Goal: Check status: Check status

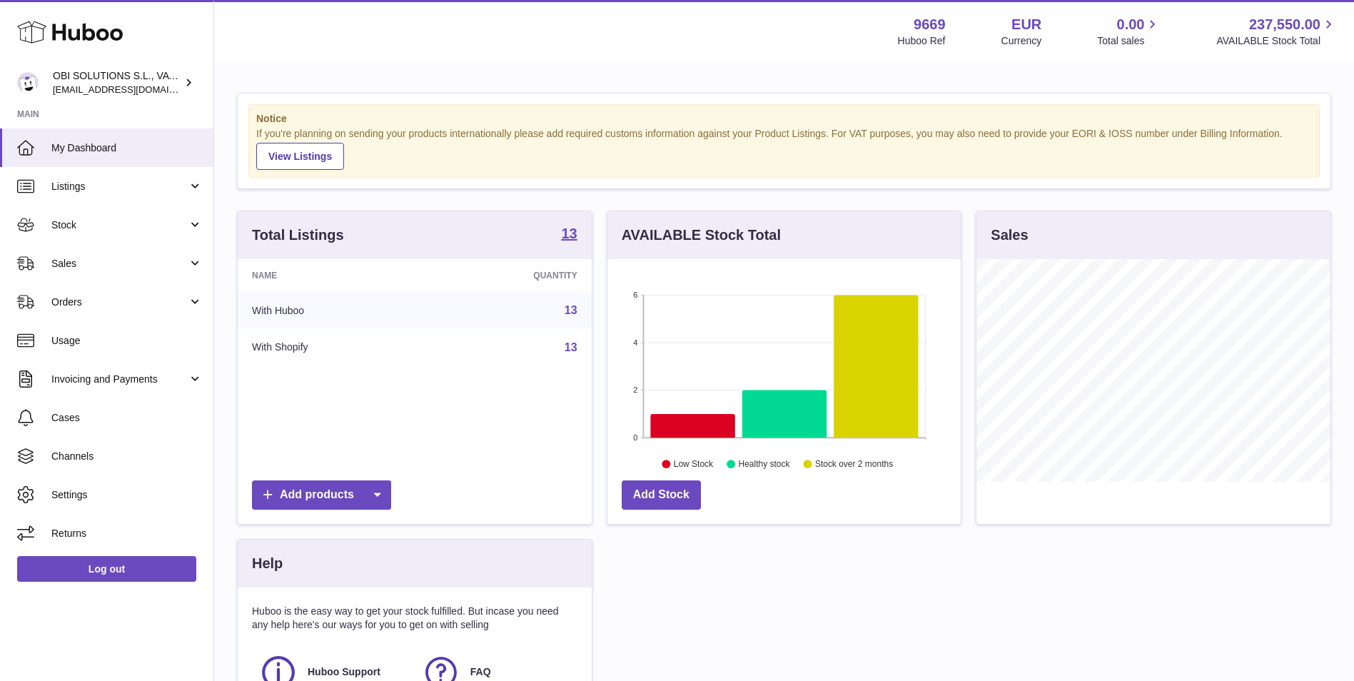
scroll to position [223, 353]
click at [111, 227] on span "Stock" at bounding box center [119, 225] width 136 height 14
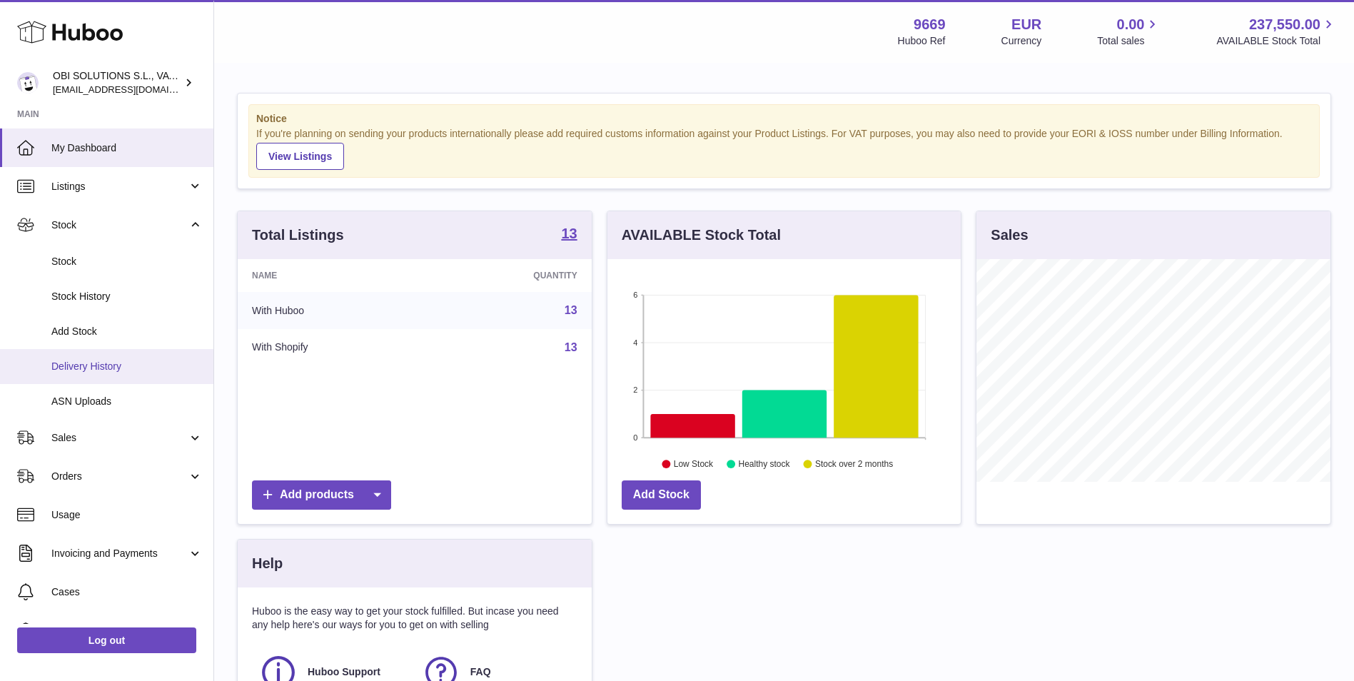
click at [93, 367] on span "Delivery History" at bounding box center [126, 367] width 151 height 14
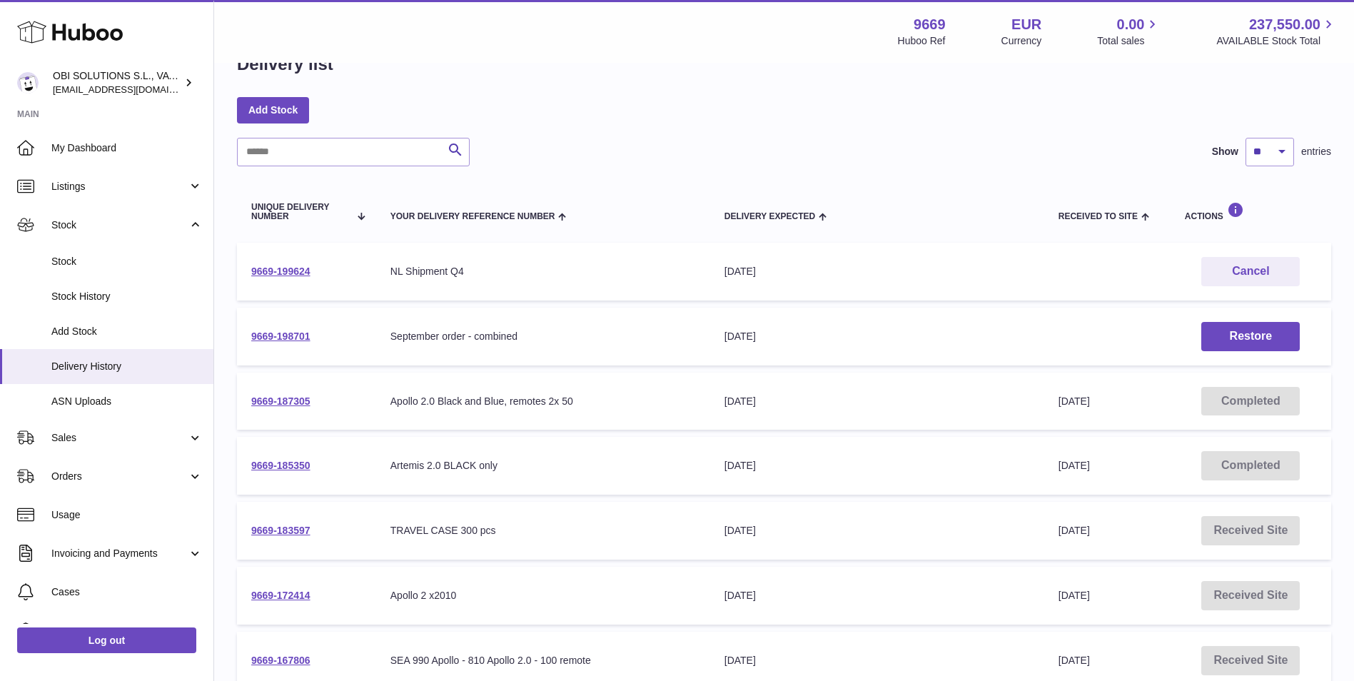
scroll to position [71, 0]
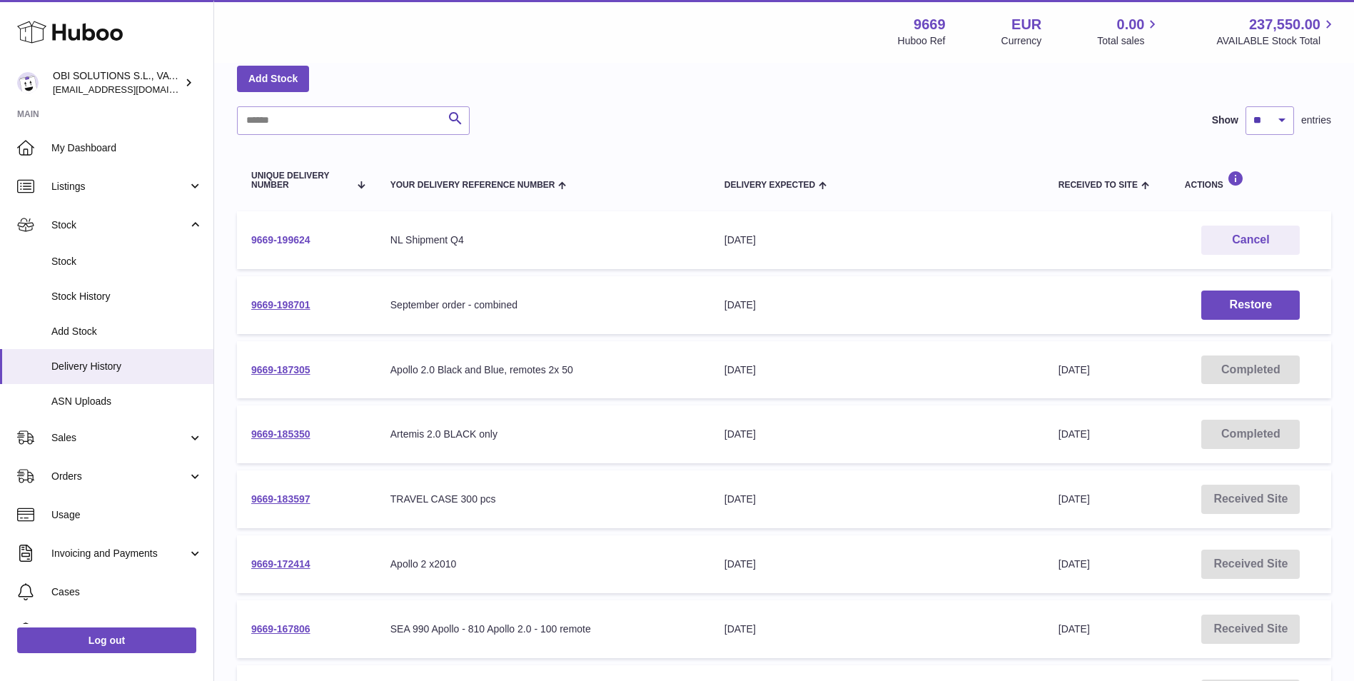
click at [296, 242] on link "9669-199624" at bounding box center [280, 239] width 59 height 11
click at [300, 375] on link "9669-187305" at bounding box center [280, 369] width 59 height 11
drag, startPoint x: 798, startPoint y: 245, endPoint x: 680, endPoint y: 242, distance: 117.8
click at [680, 242] on tr "9669-199624 Your Delivery Reference Number NL Shipment Q4 Delivery Expected 30t…" at bounding box center [784, 240] width 1094 height 58
click at [286, 241] on link "9669-199624" at bounding box center [280, 239] width 59 height 11
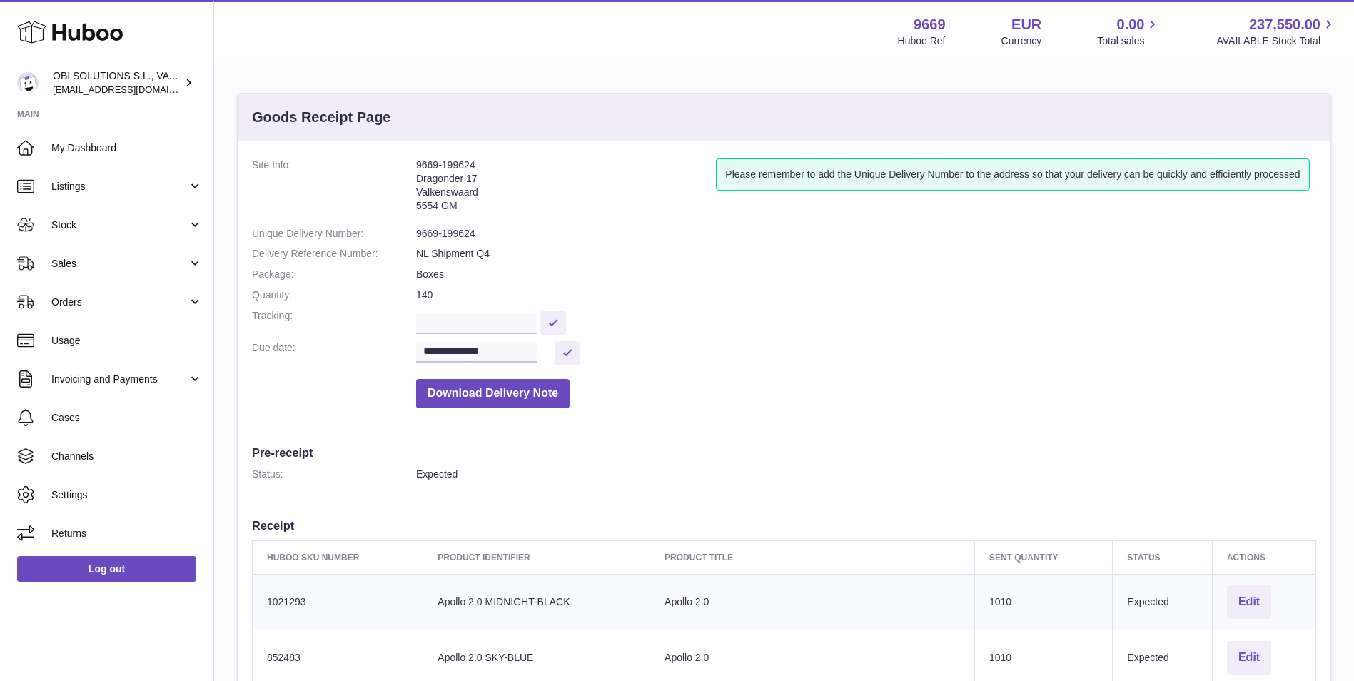
drag, startPoint x: 430, startPoint y: 165, endPoint x: 417, endPoint y: 162, distance: 13.9
click at [417, 162] on address "9669-199624 Dragonder 17 Valkenswaard 5554 GM" at bounding box center [566, 188] width 300 height 61
copy address "9669-199624"
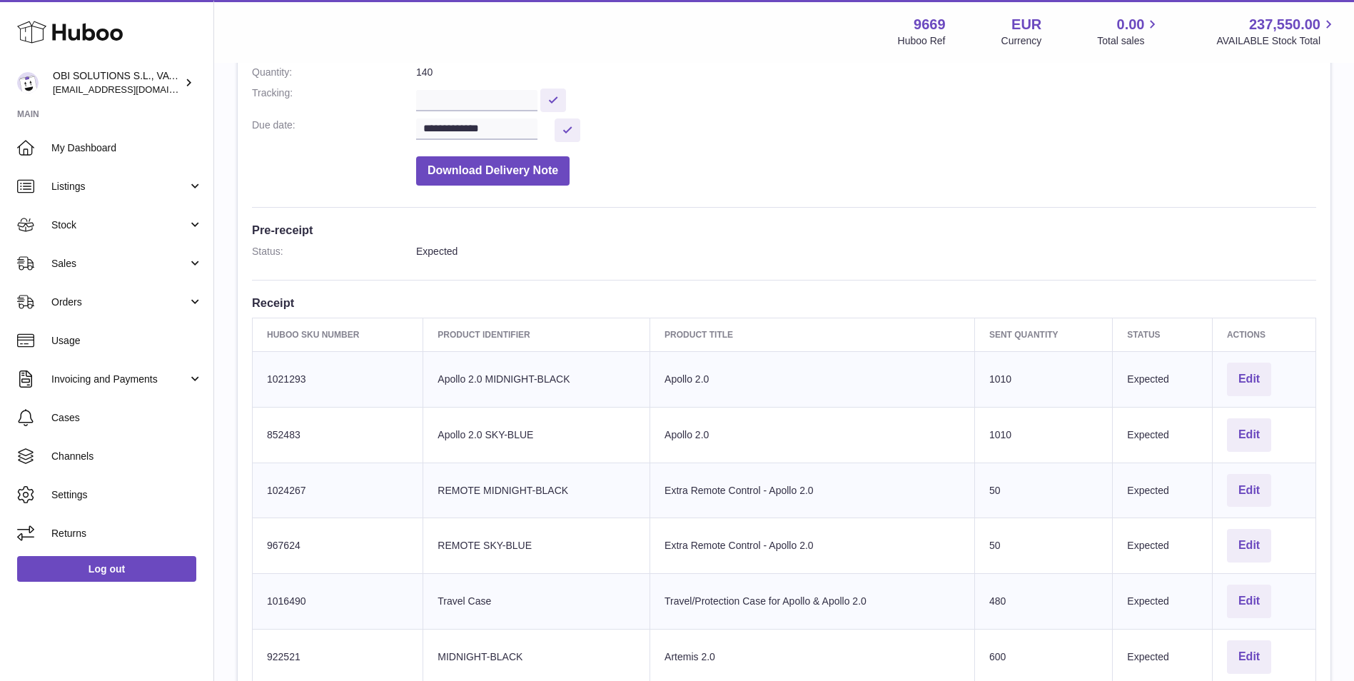
scroll to position [71, 0]
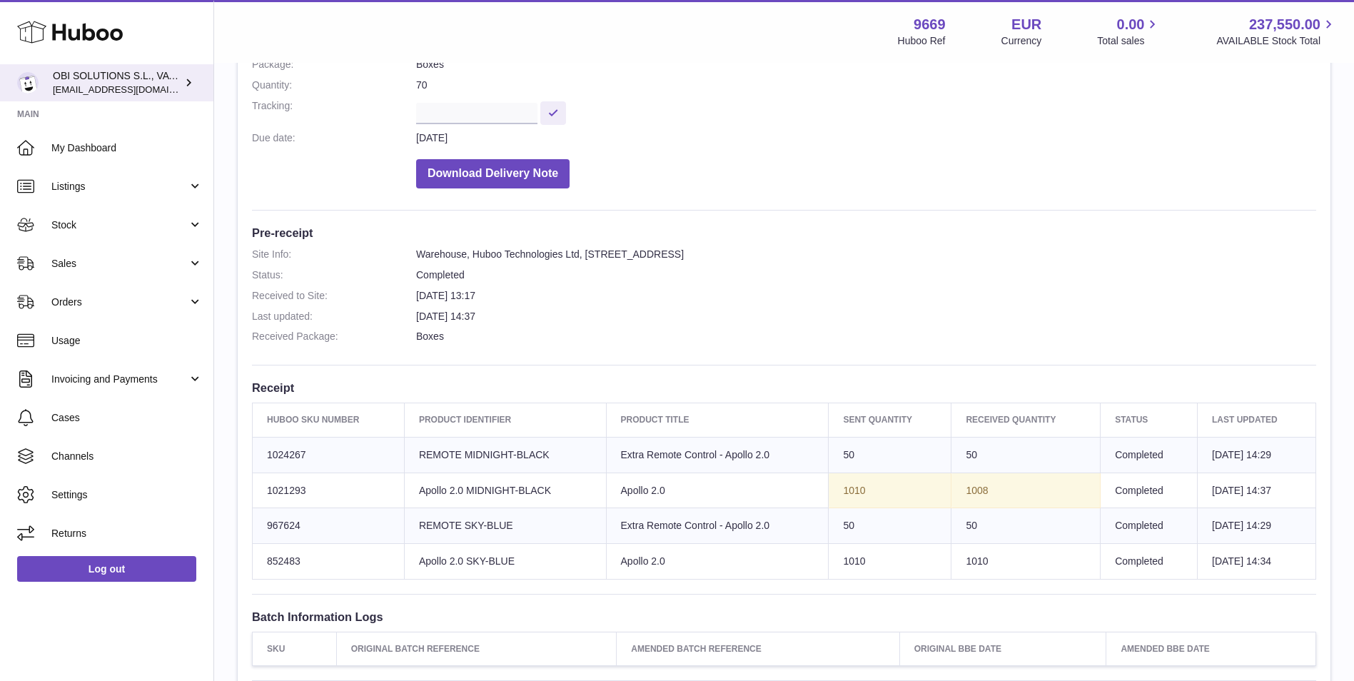
scroll to position [285, 0]
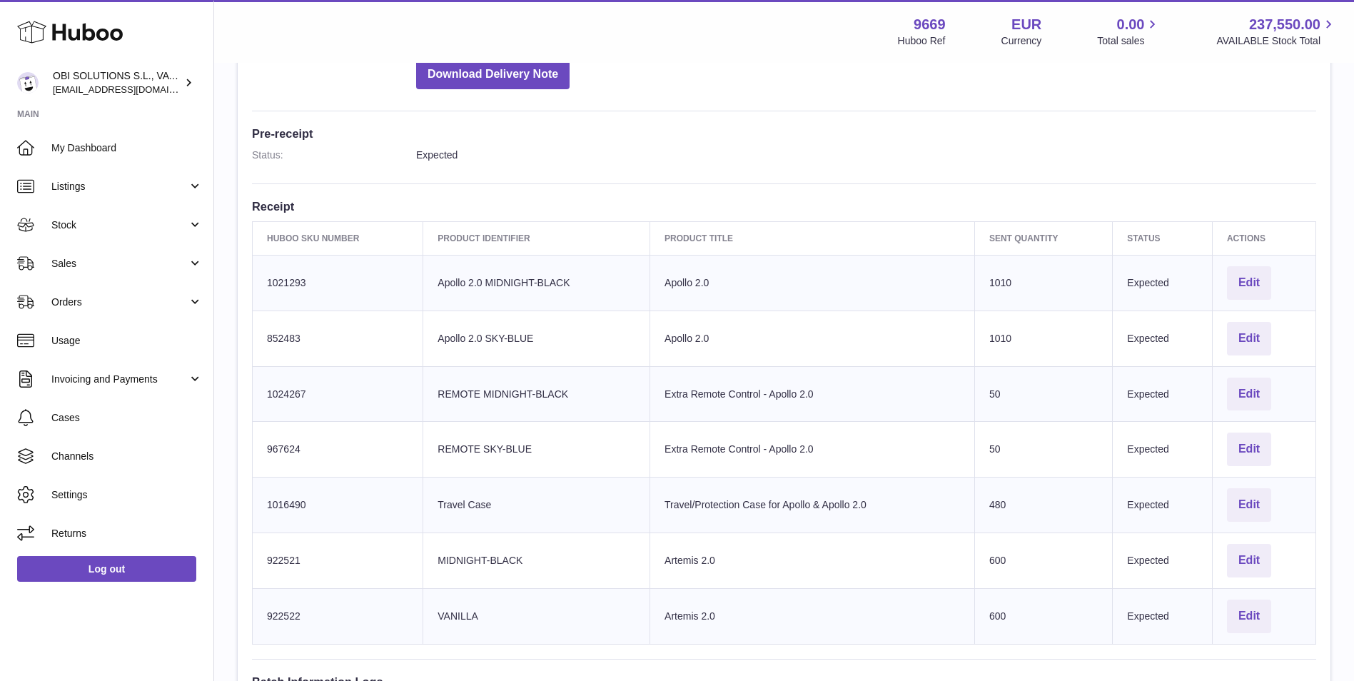
scroll to position [357, 0]
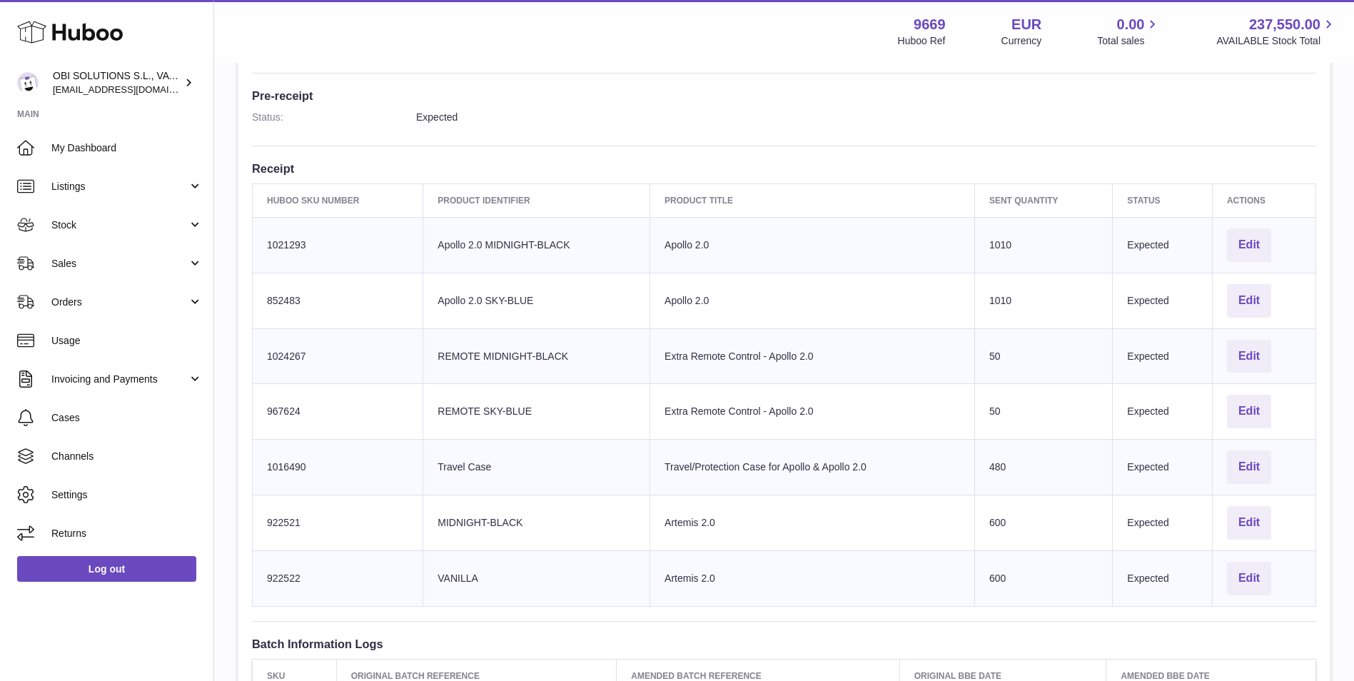
drag, startPoint x: 1020, startPoint y: 240, endPoint x: 936, endPoint y: 243, distance: 84.2
click at [936, 243] on tr "Huboo SKU Number 1021293 Client Identifier Apollo 2.0 MIDNIGHT-BLACK Product ti…" at bounding box center [784, 245] width 1063 height 56
drag, startPoint x: 936, startPoint y: 243, endPoint x: 925, endPoint y: 310, distance: 68.0
click at [925, 310] on tr "Huboo SKU Number 852483 Client Identifier Apollo 2.0 SKY-BLUE Product title Apo…" at bounding box center [784, 301] width 1063 height 56
click at [969, 274] on td "Product title Apollo 2.0" at bounding box center [812, 301] width 325 height 56
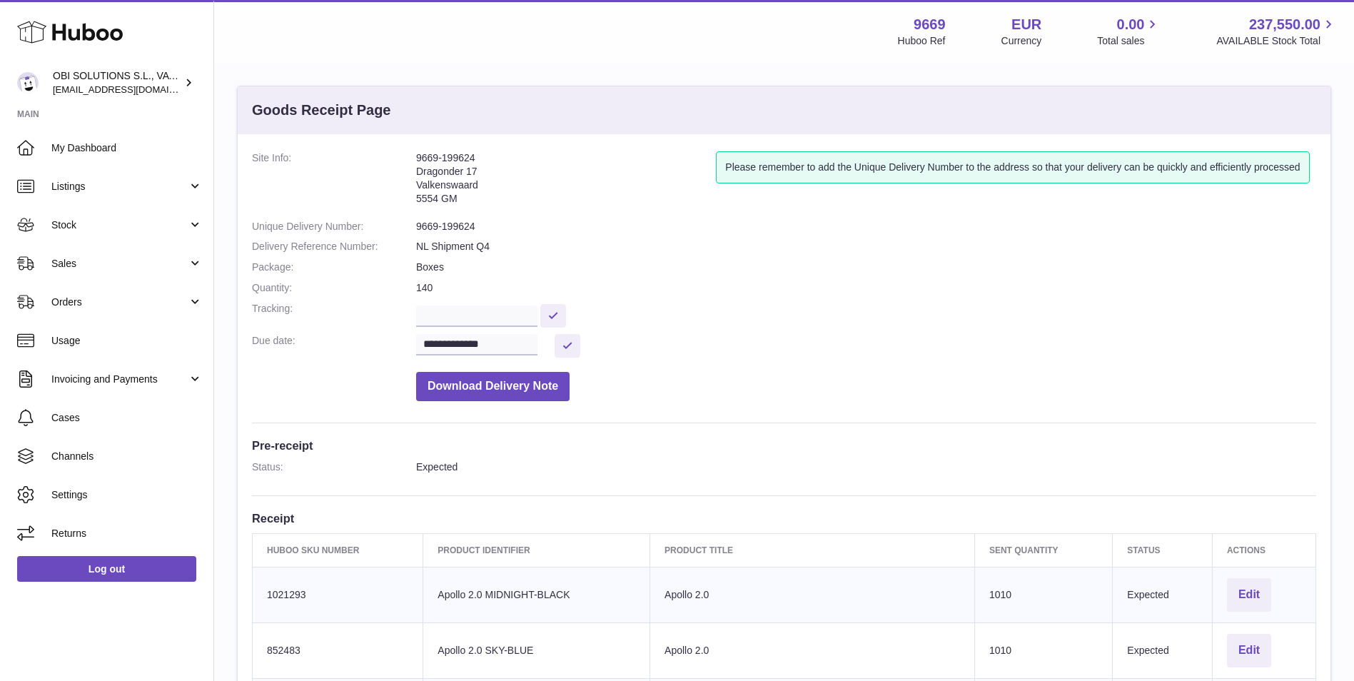
scroll to position [0, 0]
